Goal: Find specific page/section: Find specific page/section

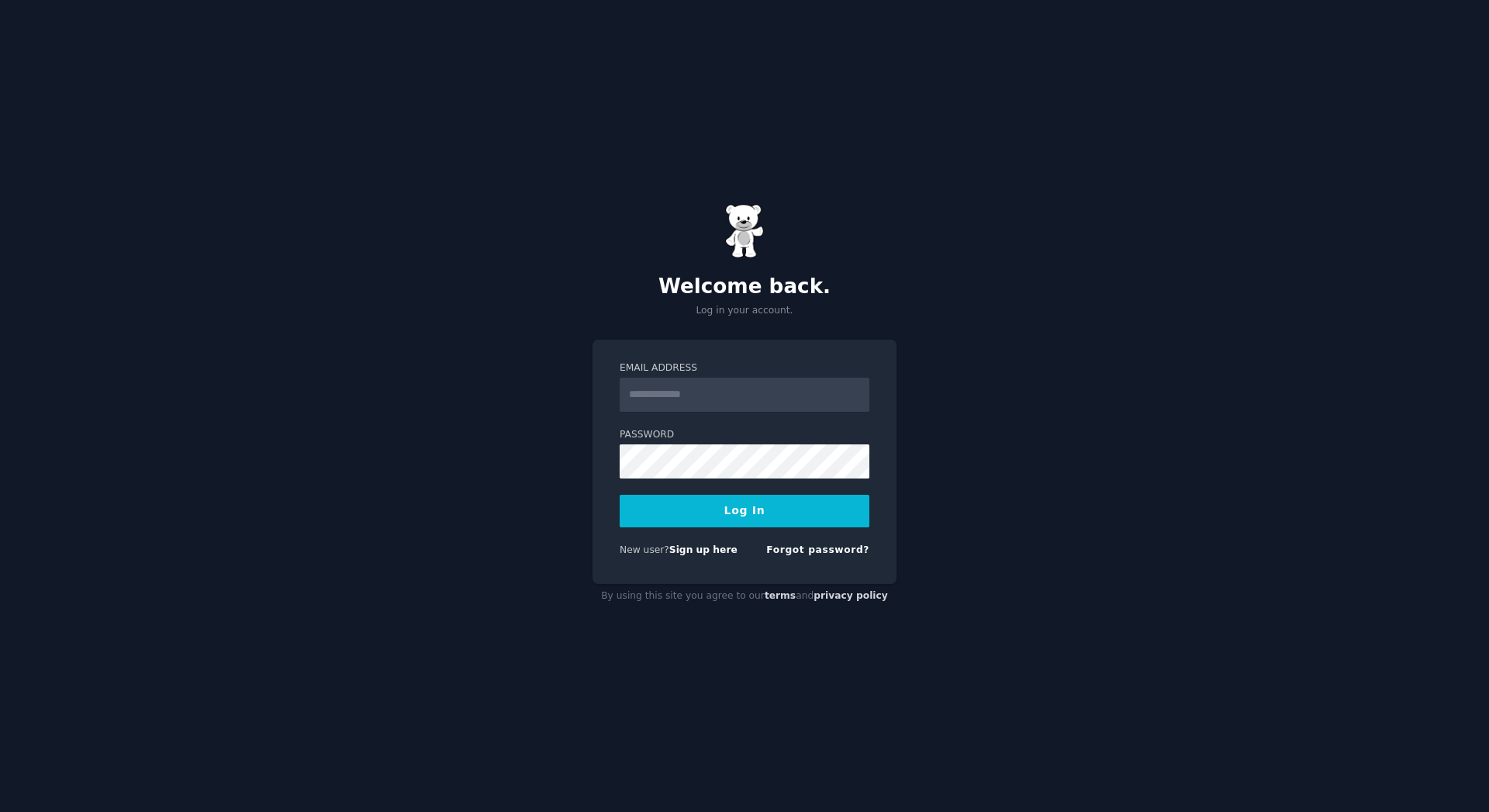
type input "**********"
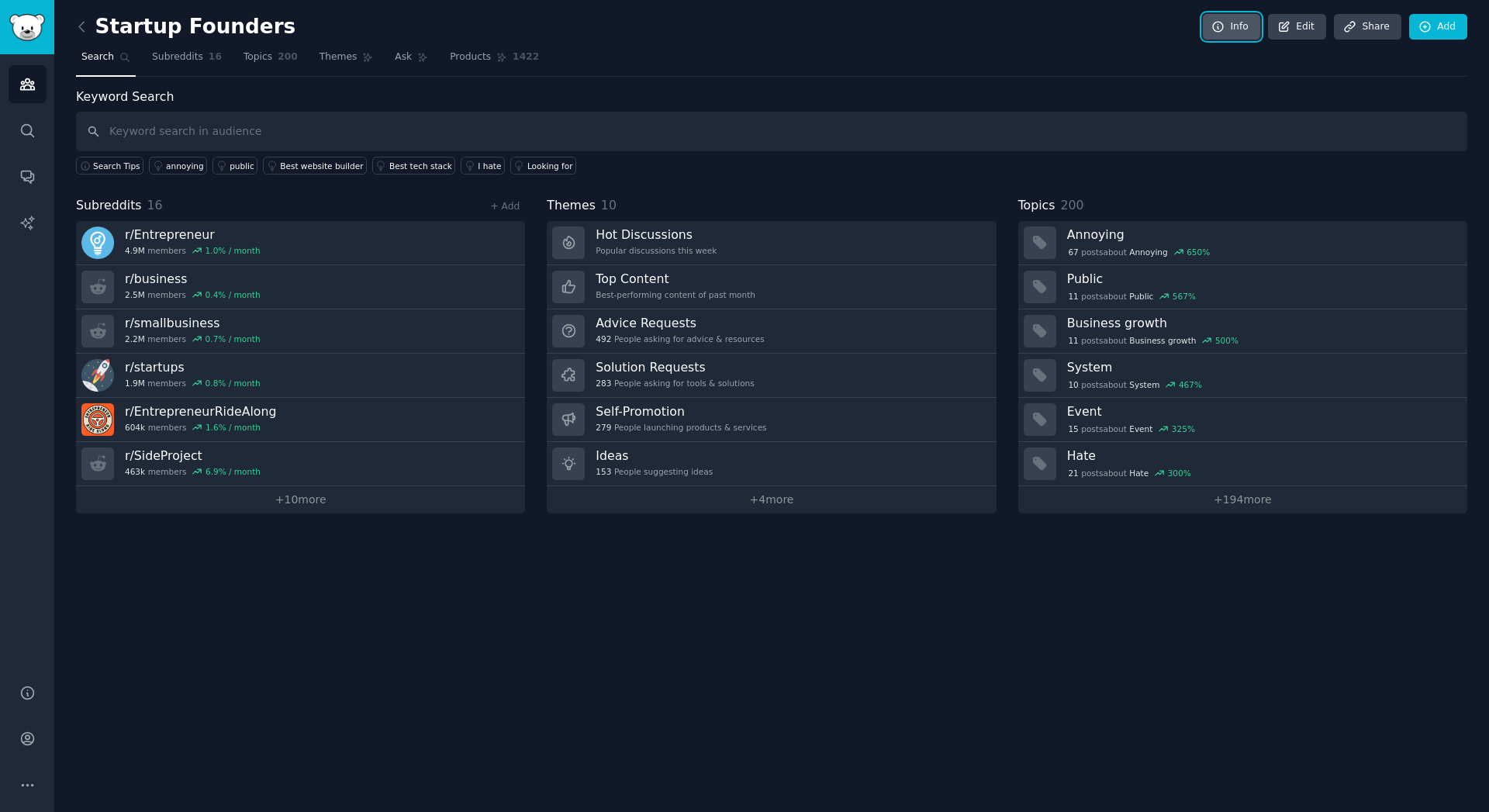
click at [1241, 21] on link "Info" at bounding box center [1232, 27] width 58 height 26
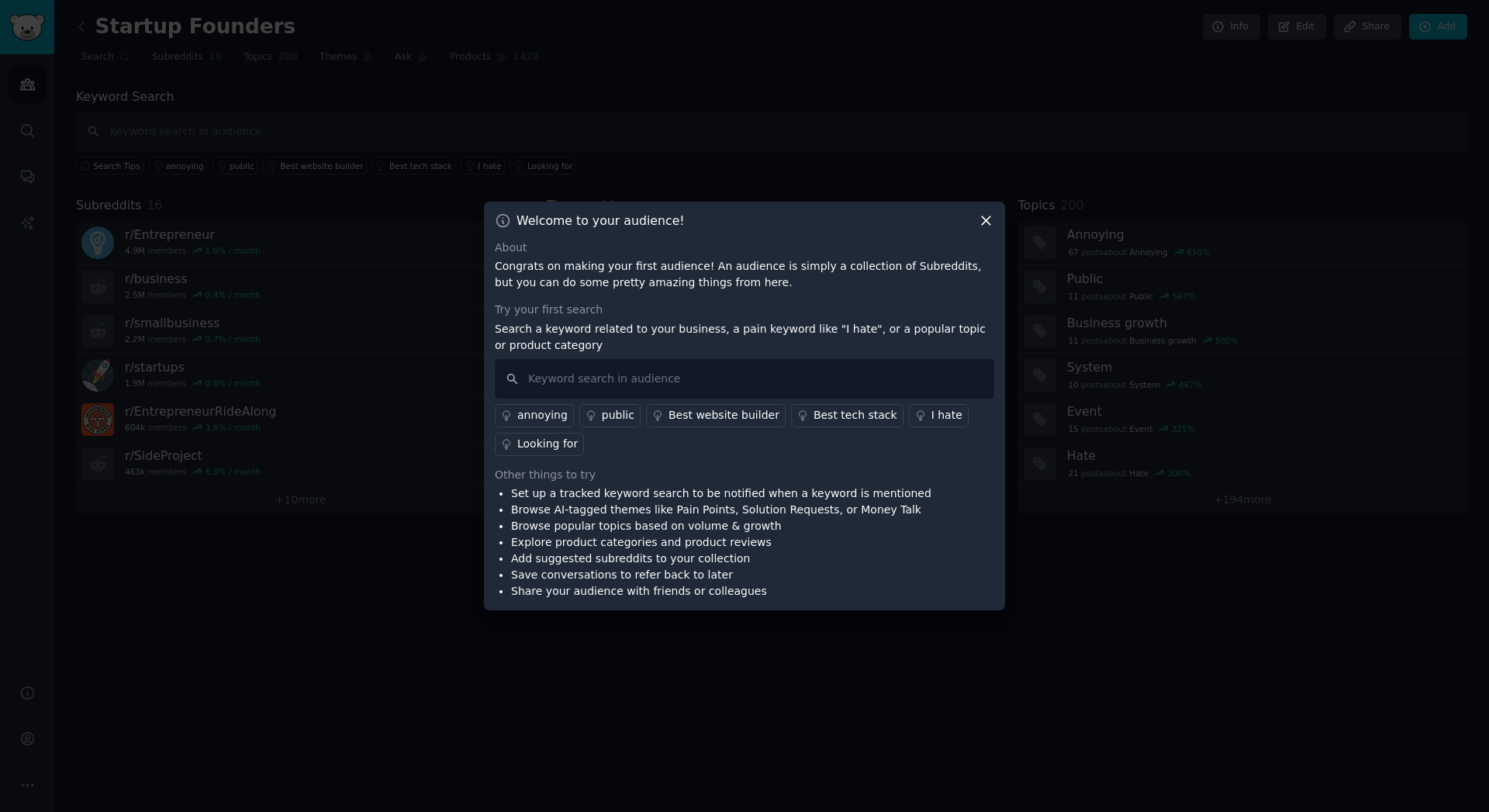
click at [991, 217] on icon at bounding box center [986, 220] width 16 height 16
